Goal: Unclear

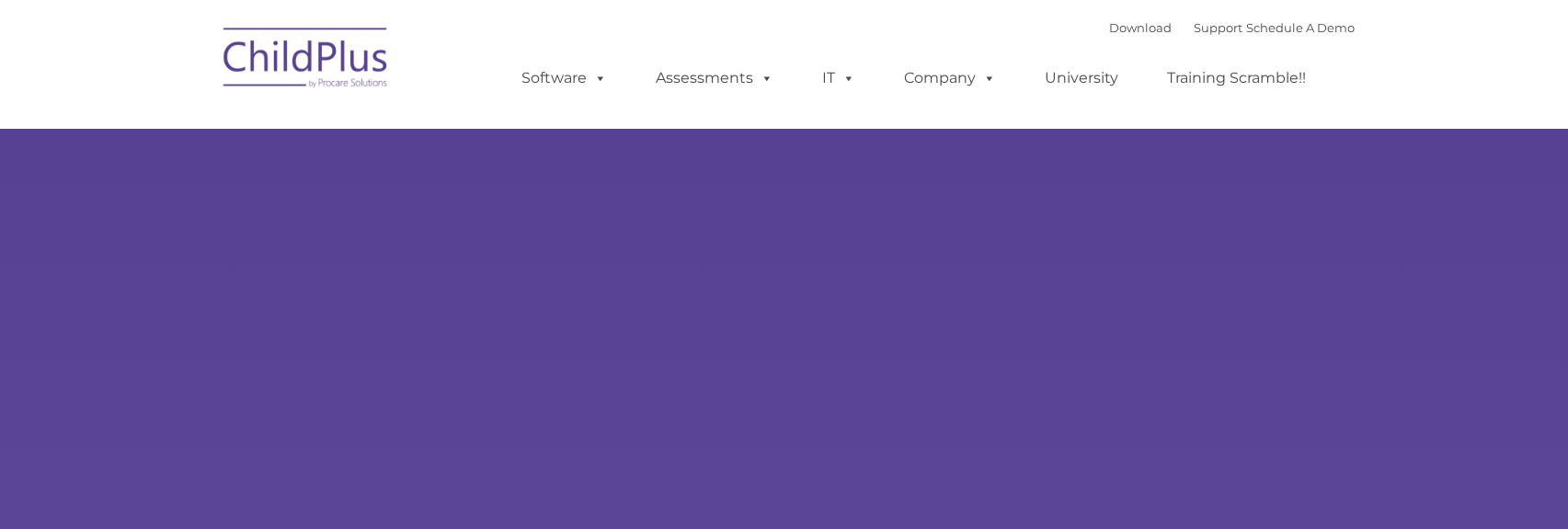
select select "MEDIUM"
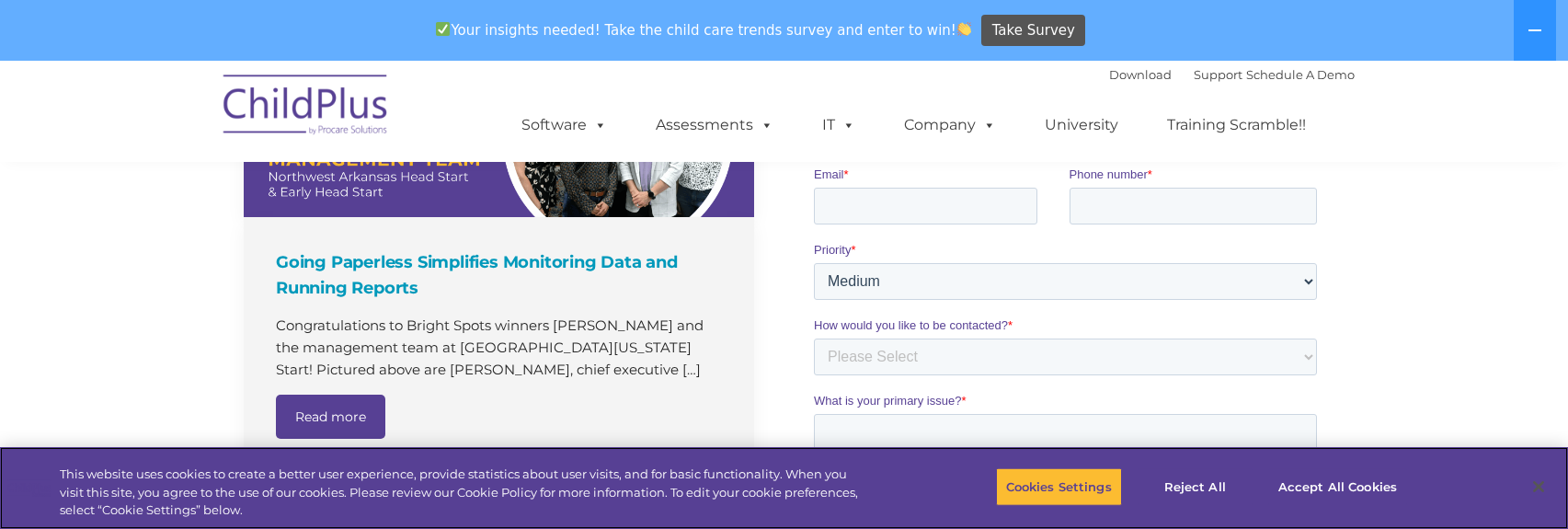
scroll to position [1342, 0]
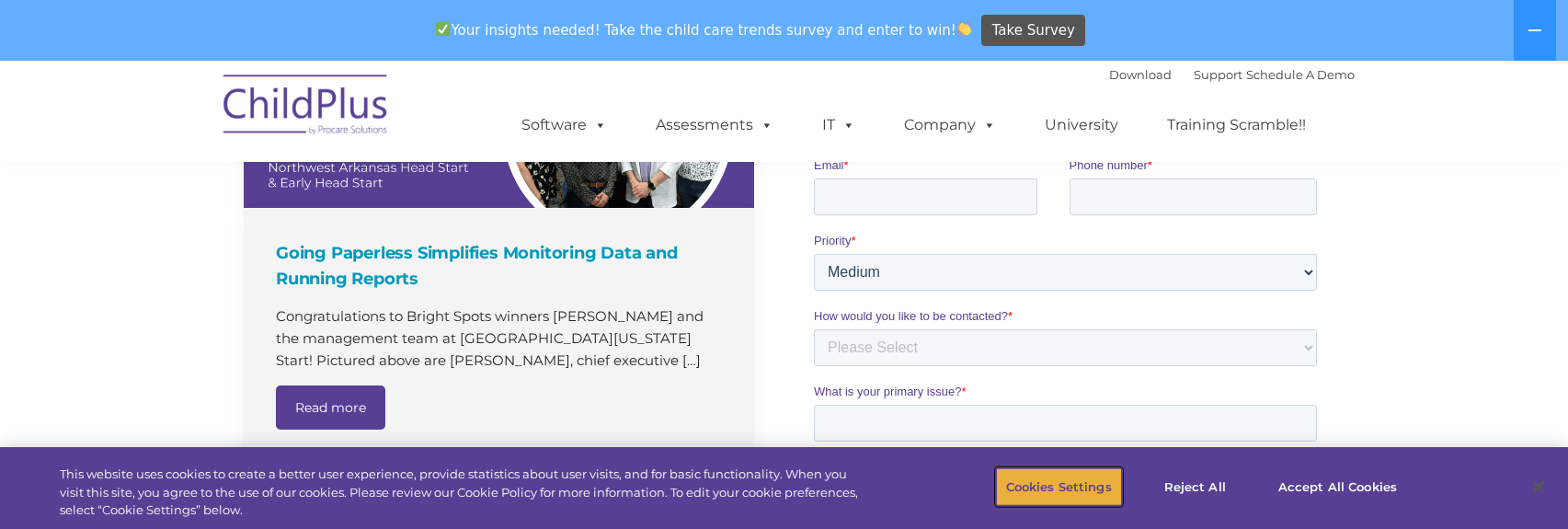
click at [1077, 488] on button "Cookies Settings" at bounding box center [1059, 486] width 126 height 38
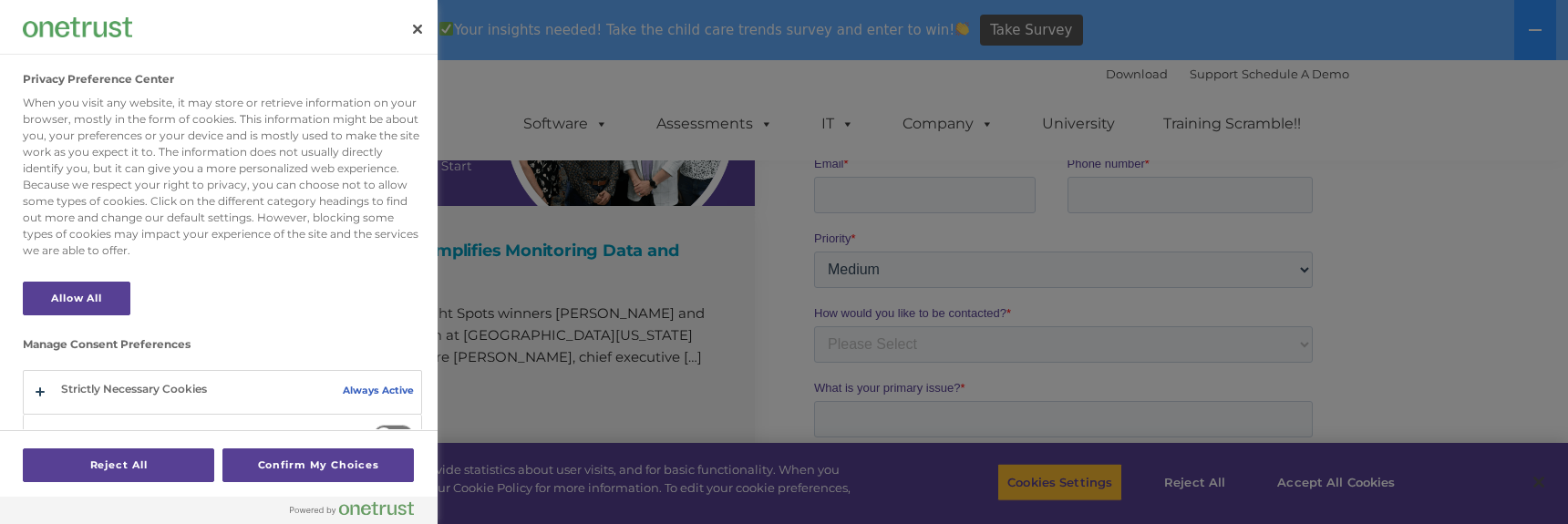
click at [1288, 484] on div at bounding box center [784, 262] width 1568 height 524
click at [374, 468] on button "Confirm My Choices" at bounding box center [317, 465] width 192 height 34
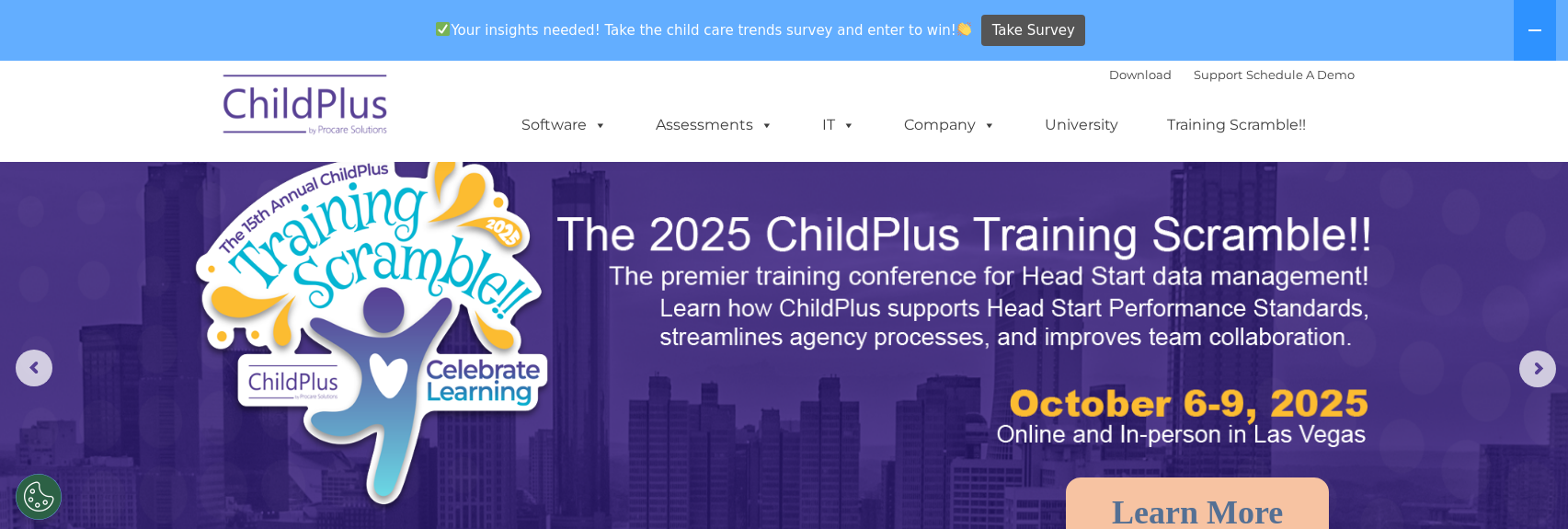
scroll to position [0, 0]
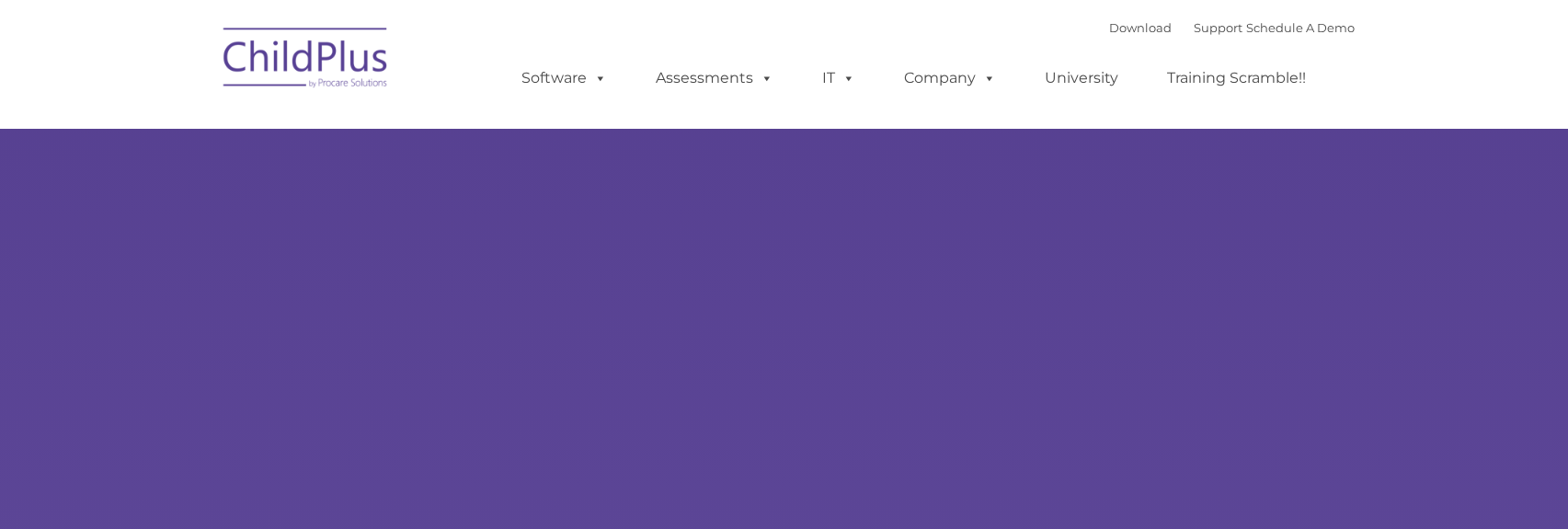
select select "MEDIUM"
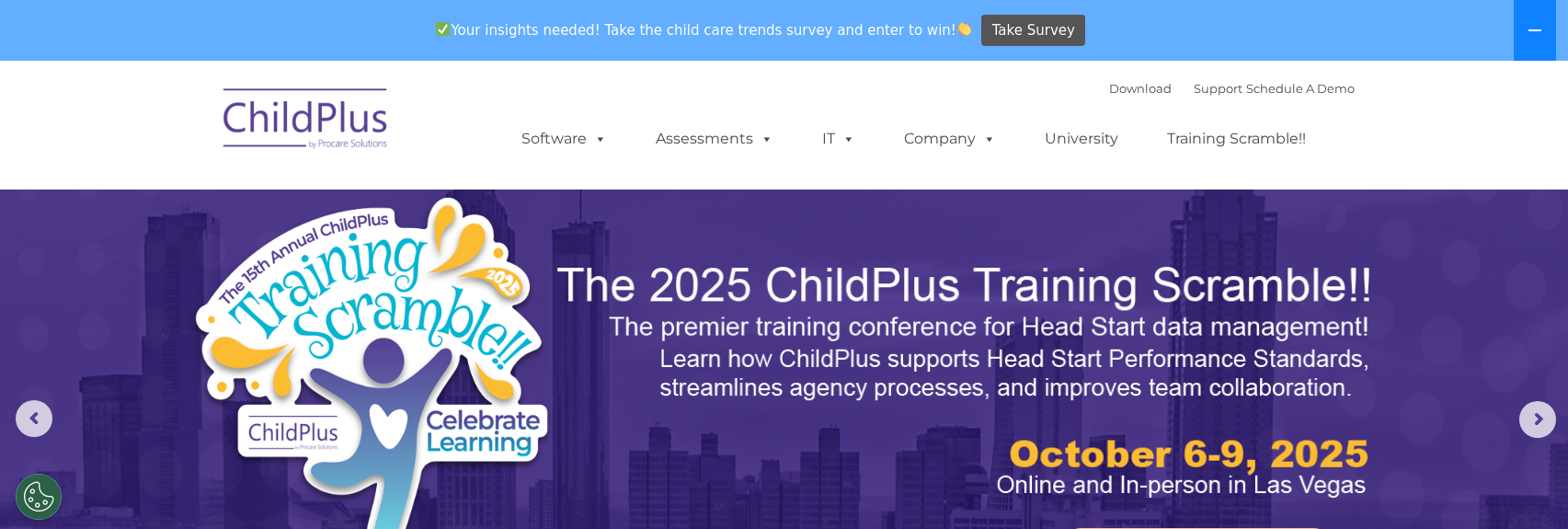
click at [1529, 32] on icon at bounding box center [1535, 29] width 15 height 15
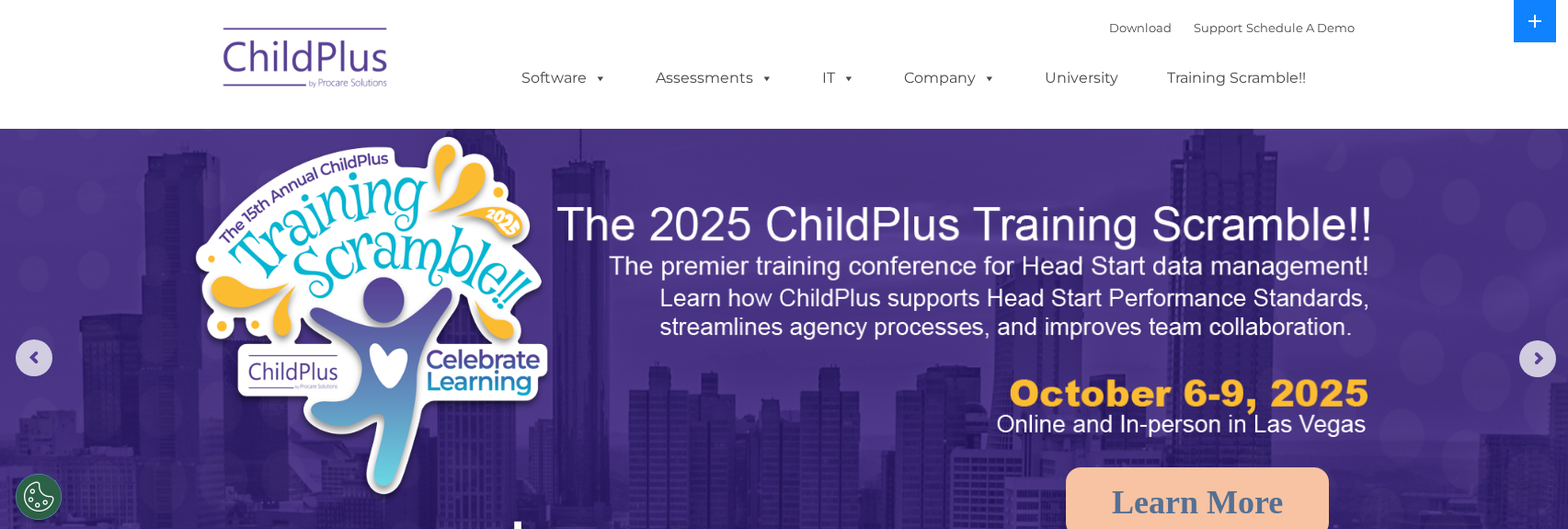
click at [1529, 32] on button at bounding box center [1535, 21] width 42 height 42
